Goal: Information Seeking & Learning: Learn about a topic

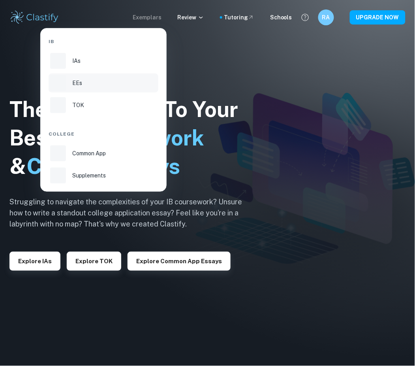
click at [114, 89] on li "EEs" at bounding box center [104, 83] width 110 height 19
click at [64, 89] on div at bounding box center [58, 83] width 16 height 16
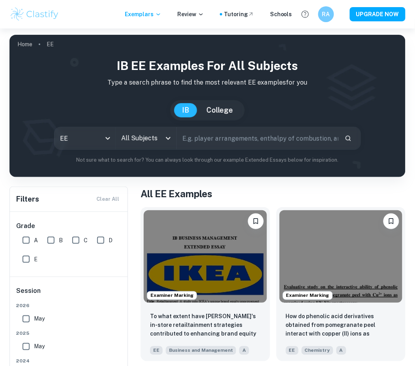
click at [26, 232] on input "A" at bounding box center [26, 240] width 16 height 16
checkbox input "true"
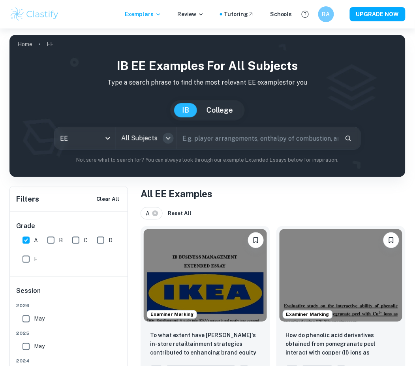
click at [167, 140] on icon "Open" at bounding box center [168, 138] width 9 height 9
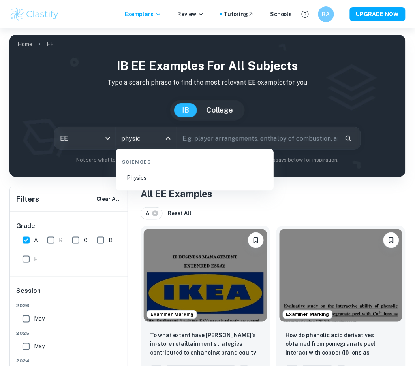
click at [134, 175] on li "Physics" at bounding box center [195, 178] width 152 height 18
type input "Physics"
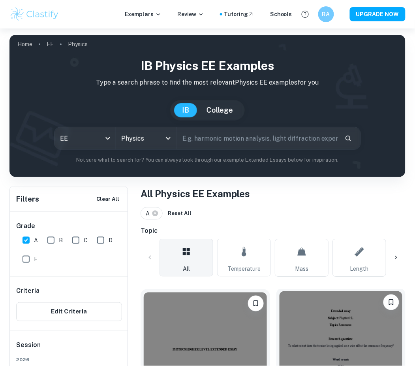
scroll to position [214, 0]
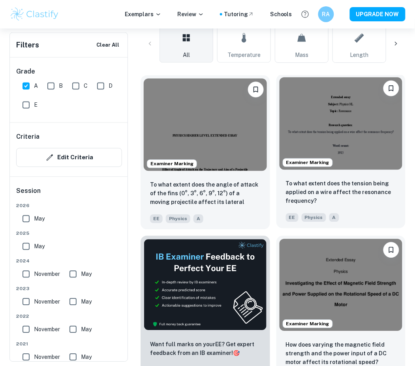
click at [357, 148] on img at bounding box center [341, 123] width 123 height 92
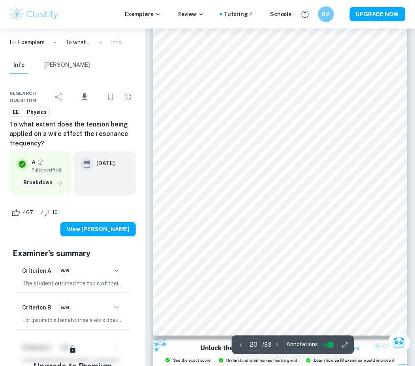
scroll to position [6491, 0]
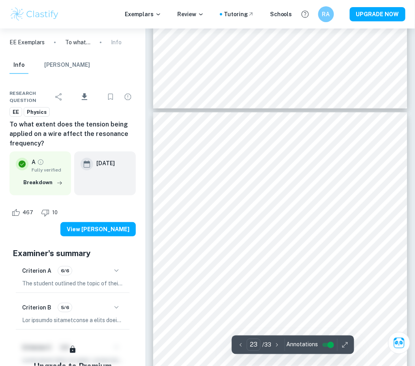
type input "24"
